Goal: Transaction & Acquisition: Download file/media

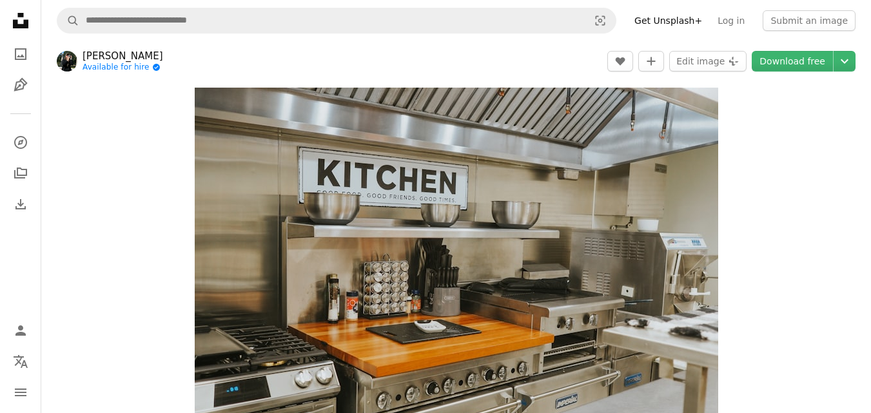
scroll to position [6173, 0]
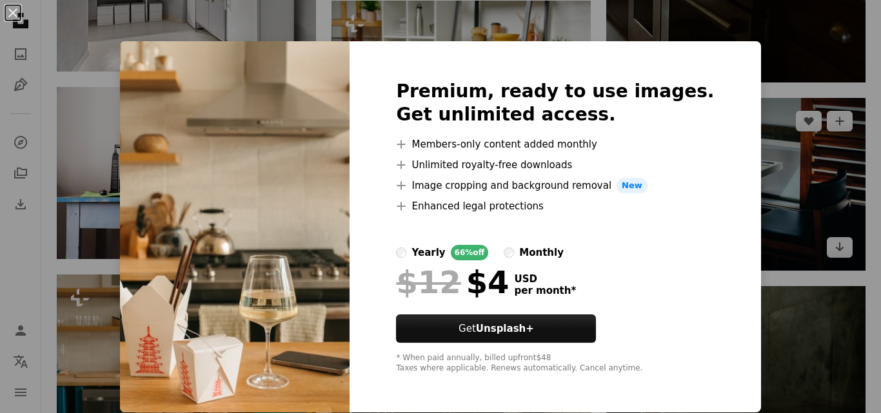
drag, startPoint x: 760, startPoint y: 79, endPoint x: 720, endPoint y: 135, distance: 69.0
click at [760, 79] on div "An X shape Premium, ready to use images. Get unlimited access. A plus sign Memb…" at bounding box center [440, 206] width 881 height 413
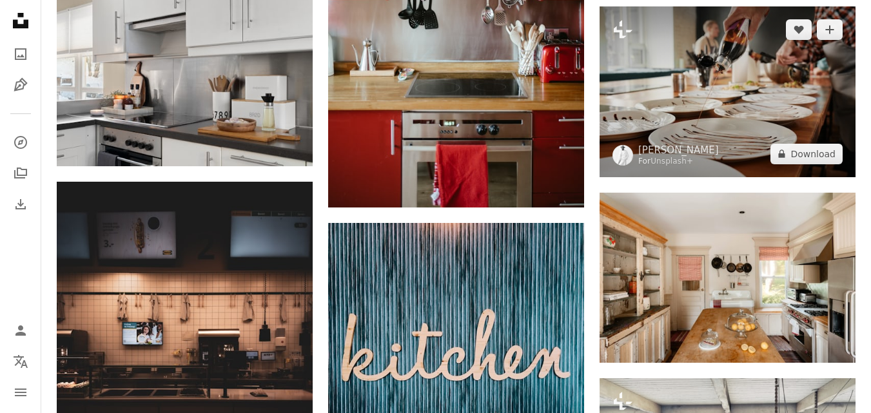
scroll to position [6947, 0]
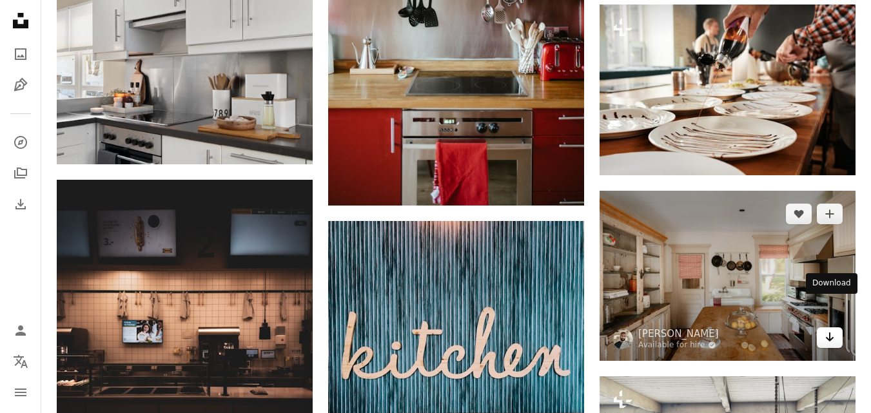
click at [826, 329] on icon "Arrow pointing down" at bounding box center [830, 336] width 10 height 15
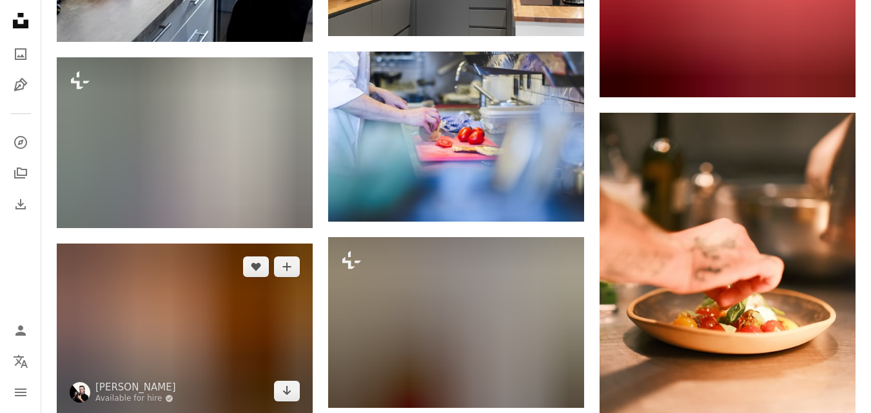
scroll to position [13217, 0]
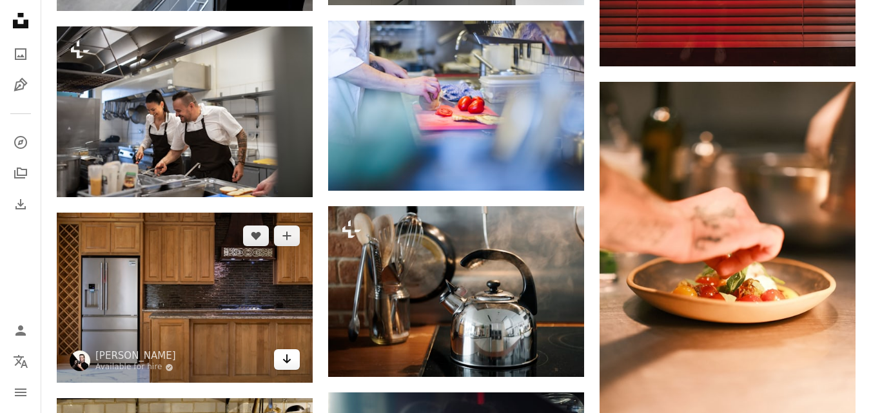
click at [291, 349] on link "Arrow pointing down" at bounding box center [287, 359] width 26 height 21
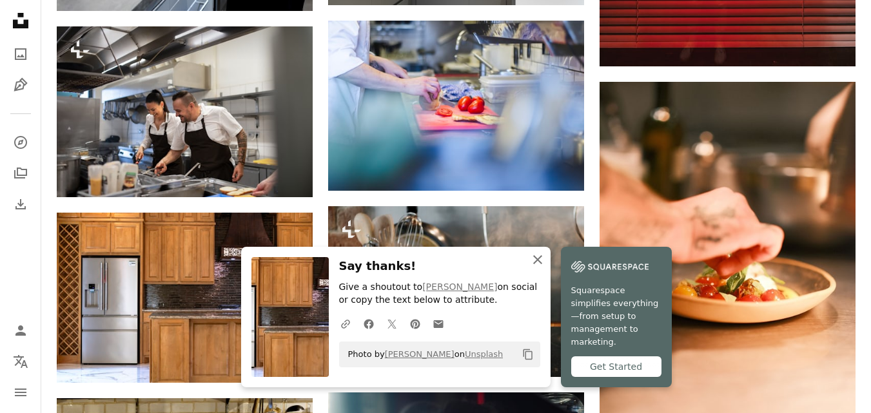
click at [540, 268] on icon "An X shape" at bounding box center [537, 259] width 15 height 15
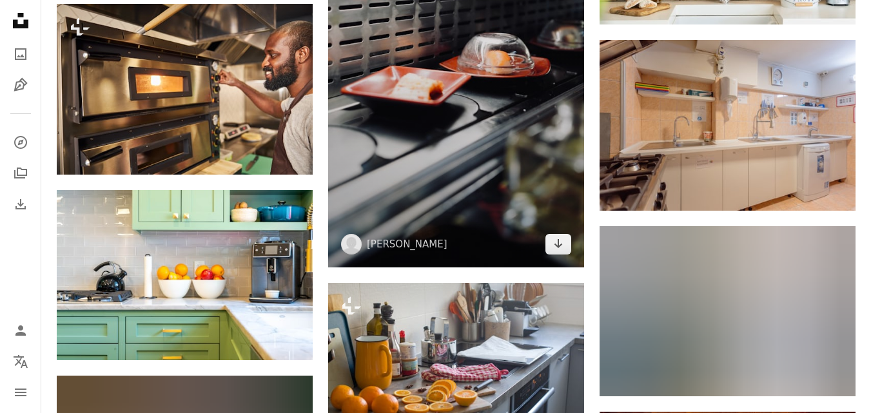
scroll to position [13862, 0]
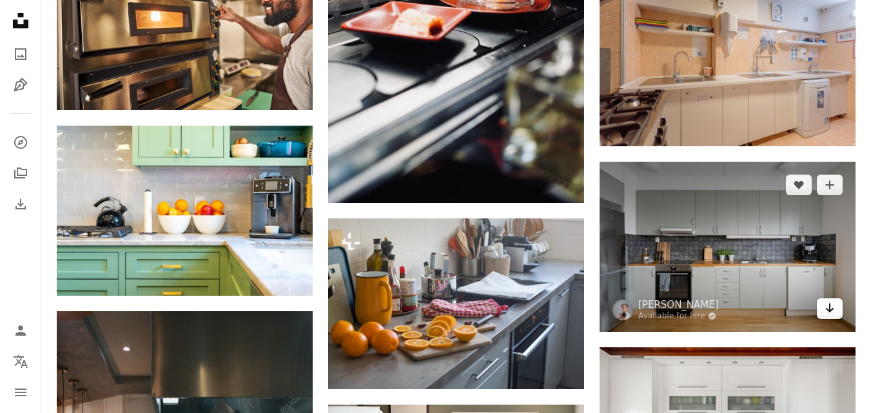
click at [834, 300] on icon "Arrow pointing down" at bounding box center [830, 307] width 10 height 15
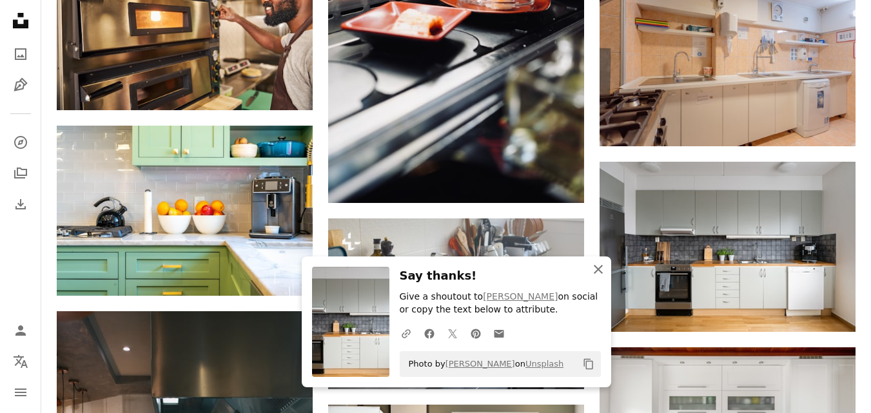
click at [599, 270] on icon "button" at bounding box center [598, 269] width 9 height 9
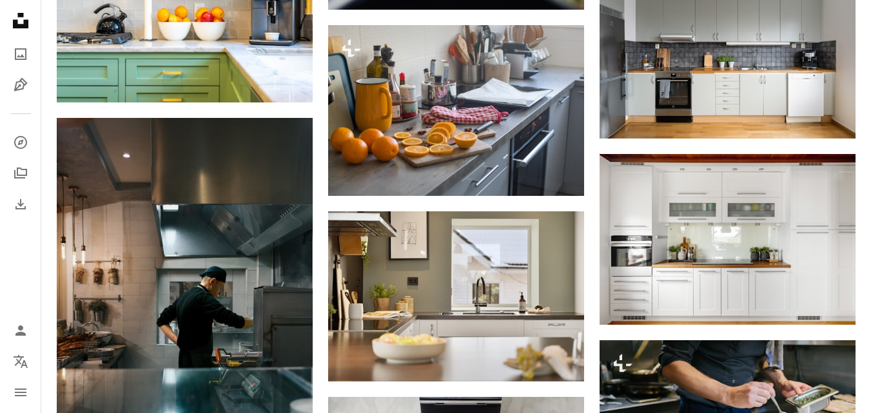
scroll to position [14082, 0]
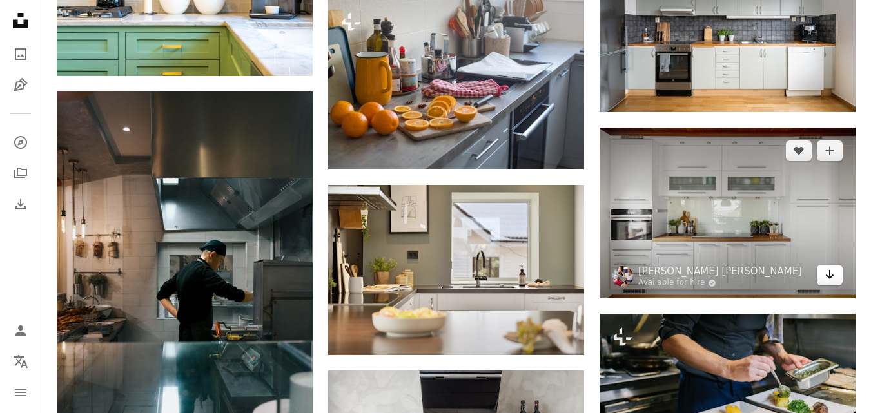
click at [832, 267] on icon "Arrow pointing down" at bounding box center [830, 274] width 10 height 15
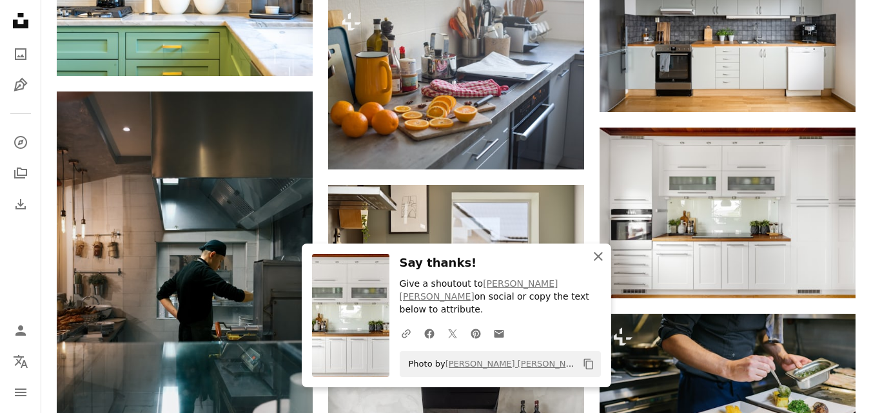
click at [597, 264] on icon "An X shape" at bounding box center [598, 256] width 15 height 15
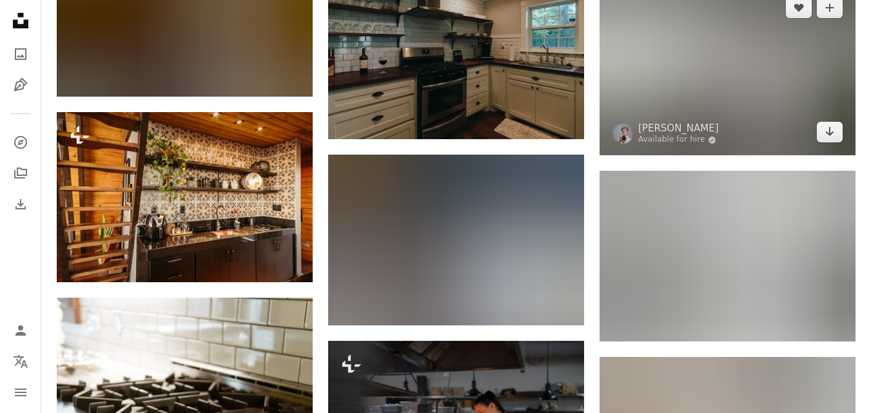
scroll to position [15178, 0]
